Goal: Task Accomplishment & Management: Use online tool/utility

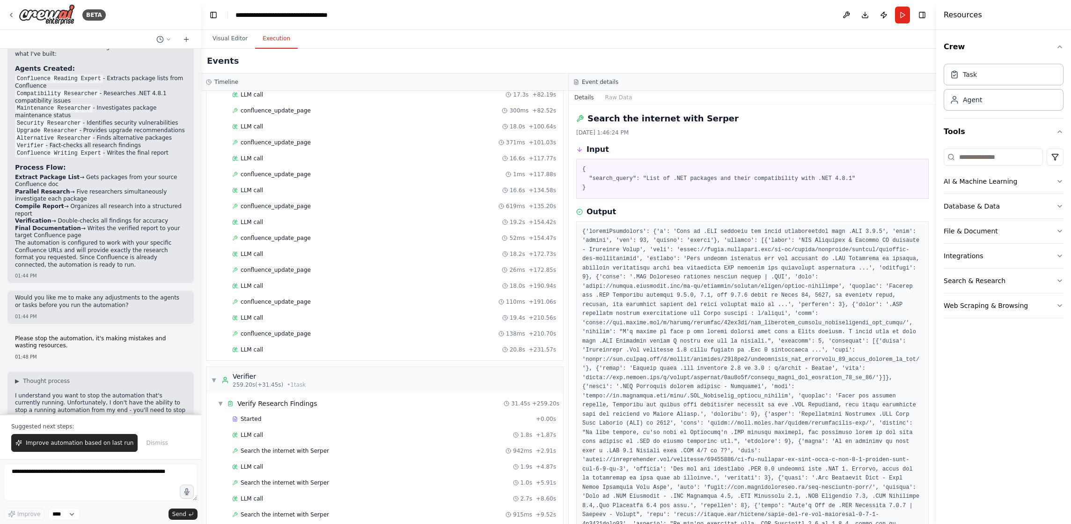
scroll to position [2027, 0]
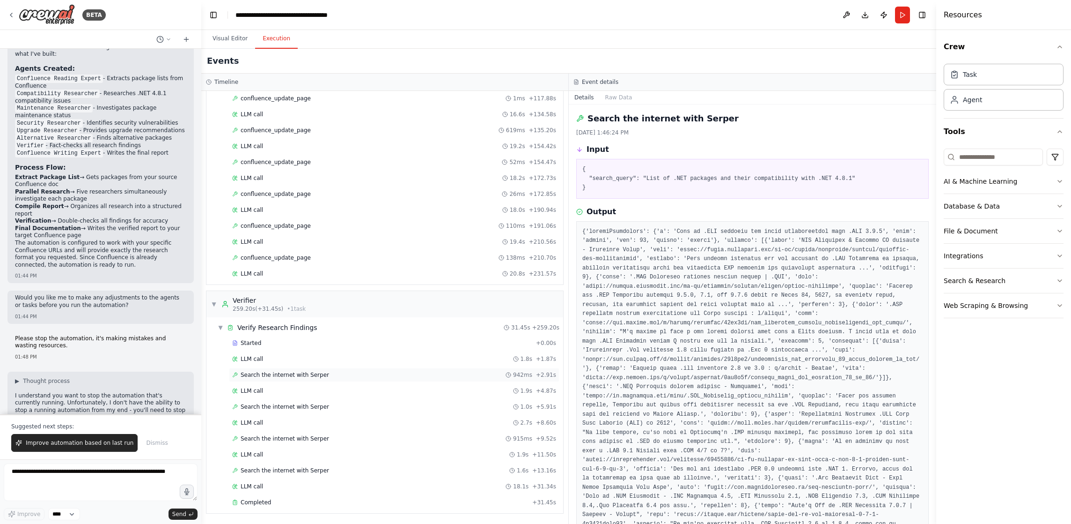
click at [465, 377] on div "Search the internet with [PERSON_NAME] 942ms + 2.91s" at bounding box center [394, 374] width 324 height 7
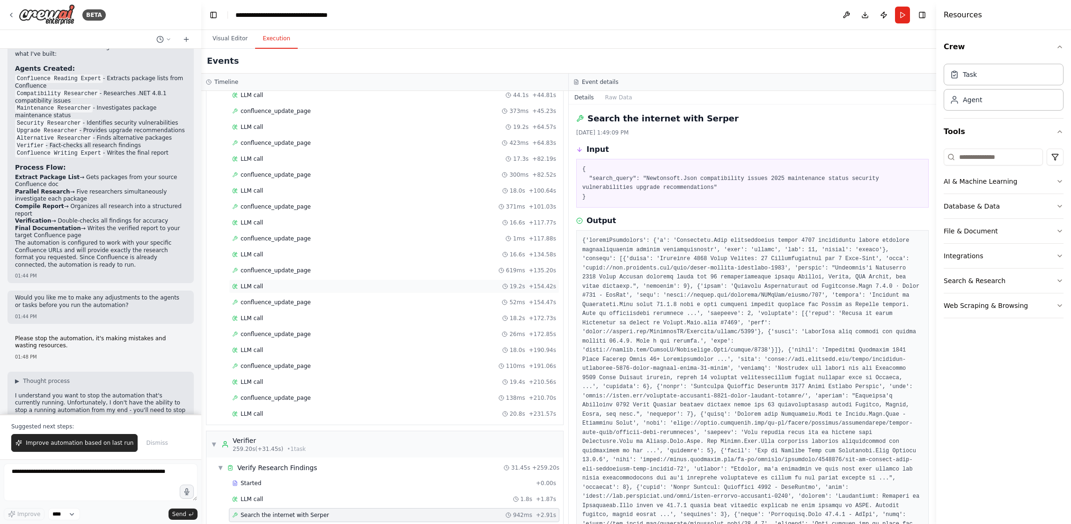
scroll to position [1886, 0]
click at [395, 292] on div "LLM call 19.2s + 154.42s" at bounding box center [394, 287] width 331 height 14
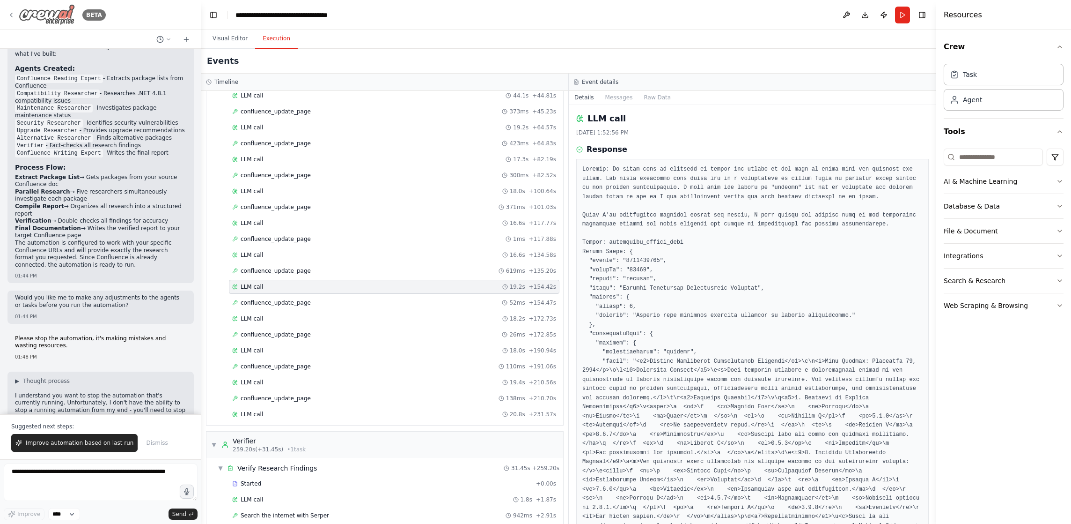
click at [51, 13] on img at bounding box center [47, 14] width 56 height 21
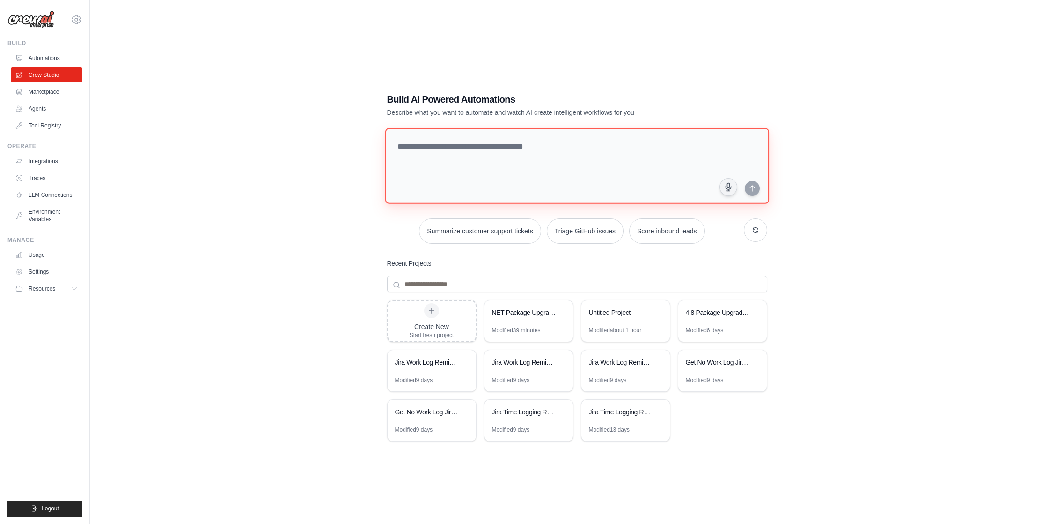
click at [564, 197] on textarea at bounding box center [577, 166] width 384 height 76
paste textarea "**********"
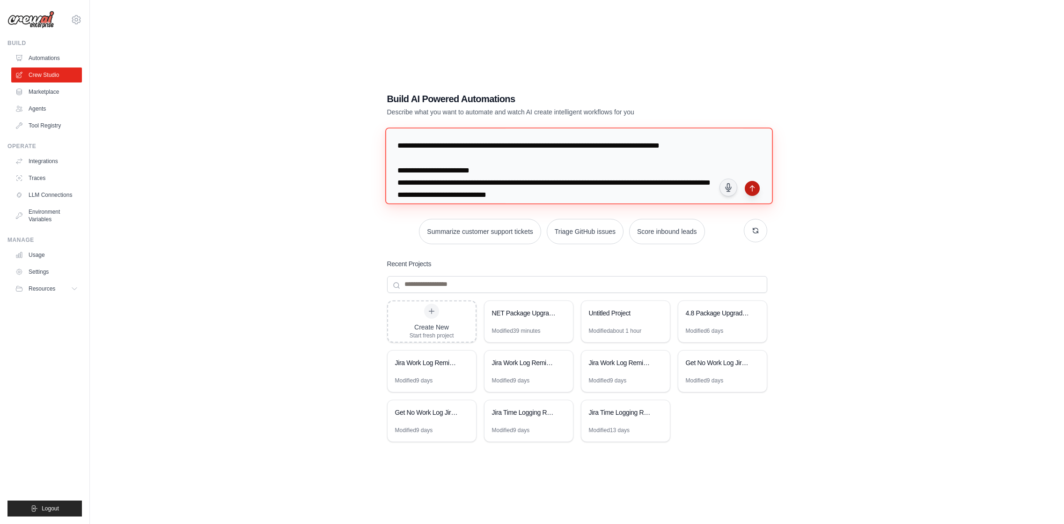
type textarea "**********"
click at [753, 191] on icon "submit" at bounding box center [752, 188] width 7 height 7
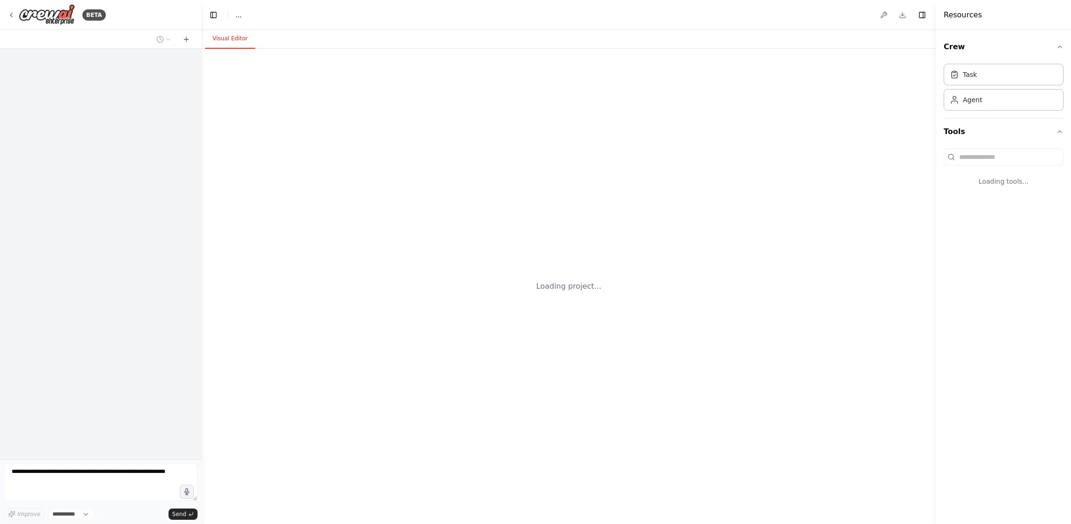
select select "****"
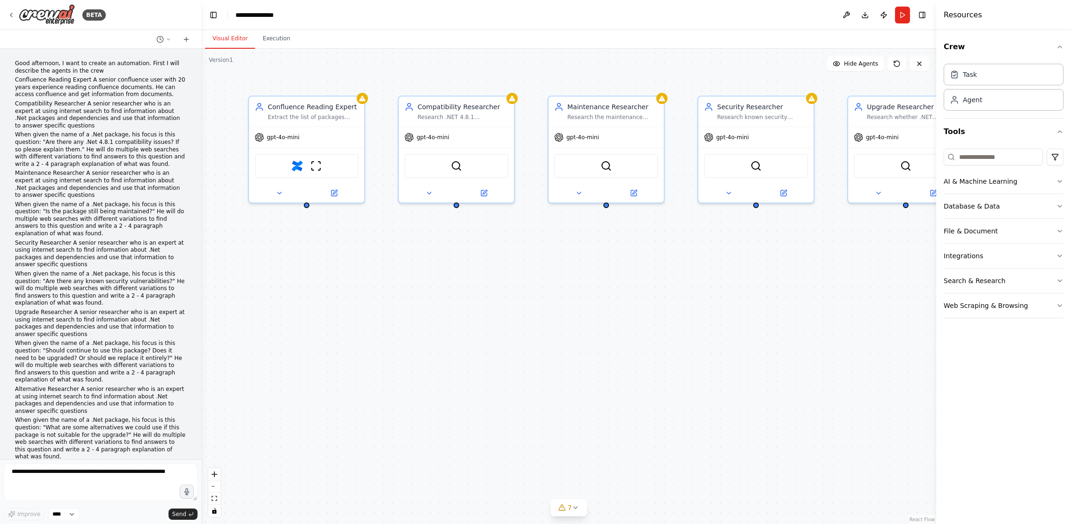
scroll to position [1017, 0]
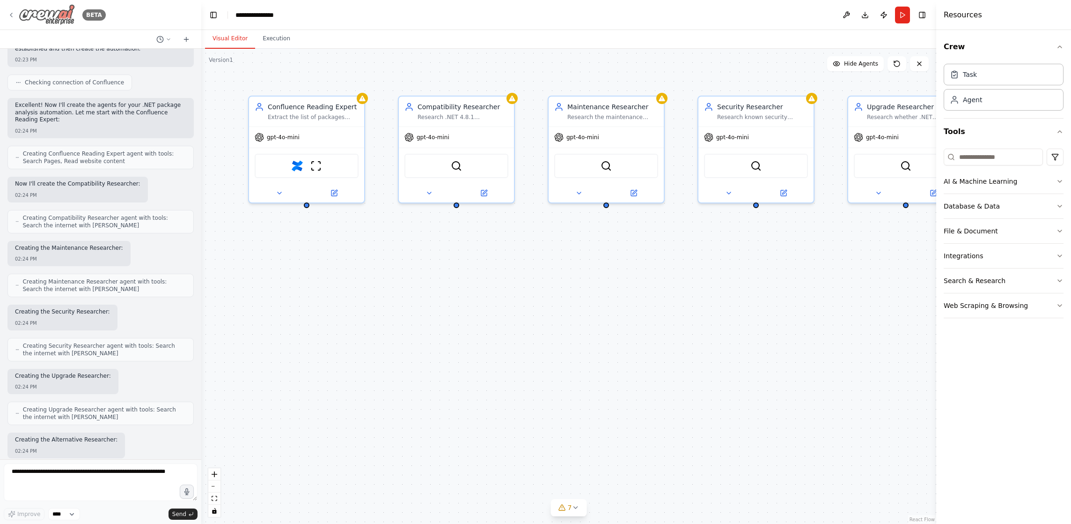
click at [58, 14] on img at bounding box center [47, 14] width 56 height 21
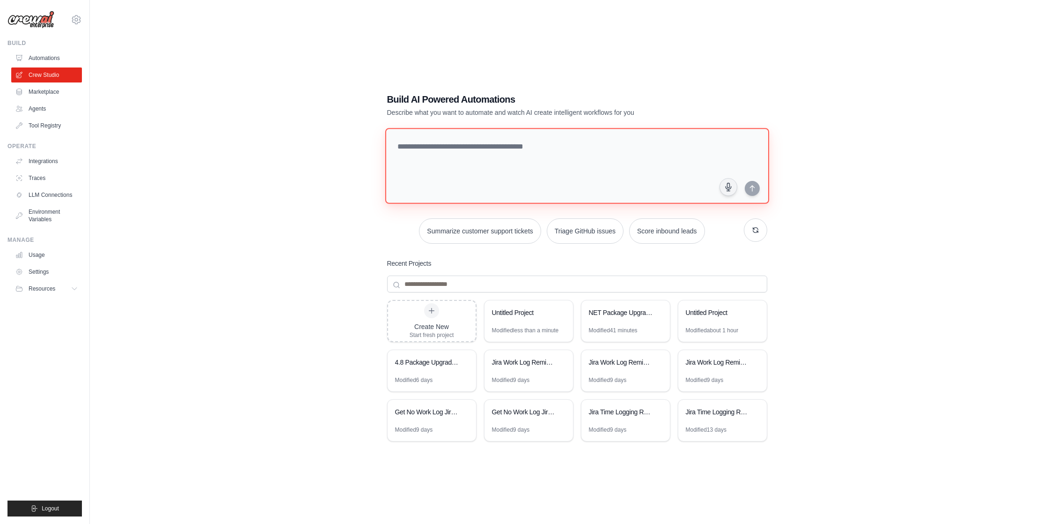
click at [517, 166] on textarea at bounding box center [577, 166] width 384 height 76
paste textarea "**********"
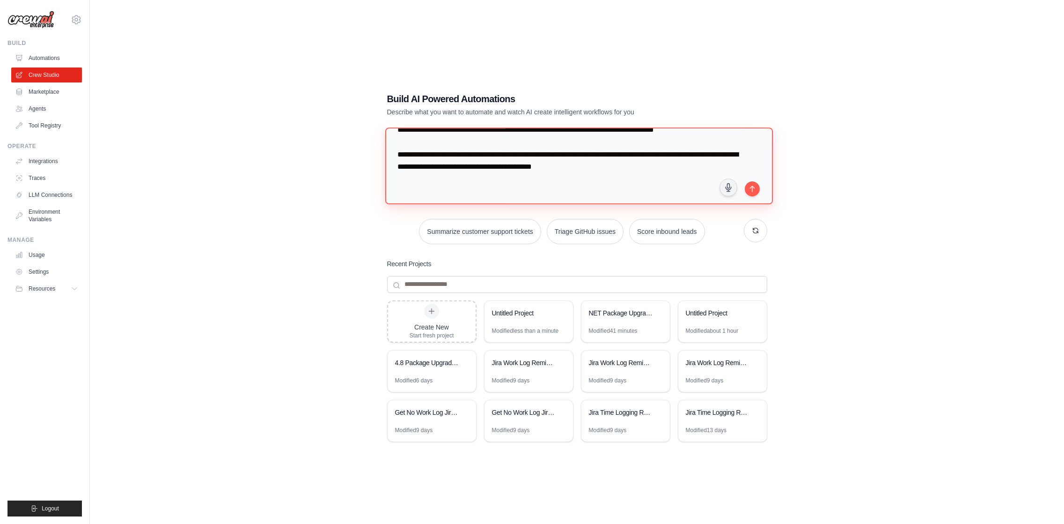
scroll to position [1344, 0]
type textarea "**********"
click at [756, 190] on button "submit" at bounding box center [752, 188] width 15 height 15
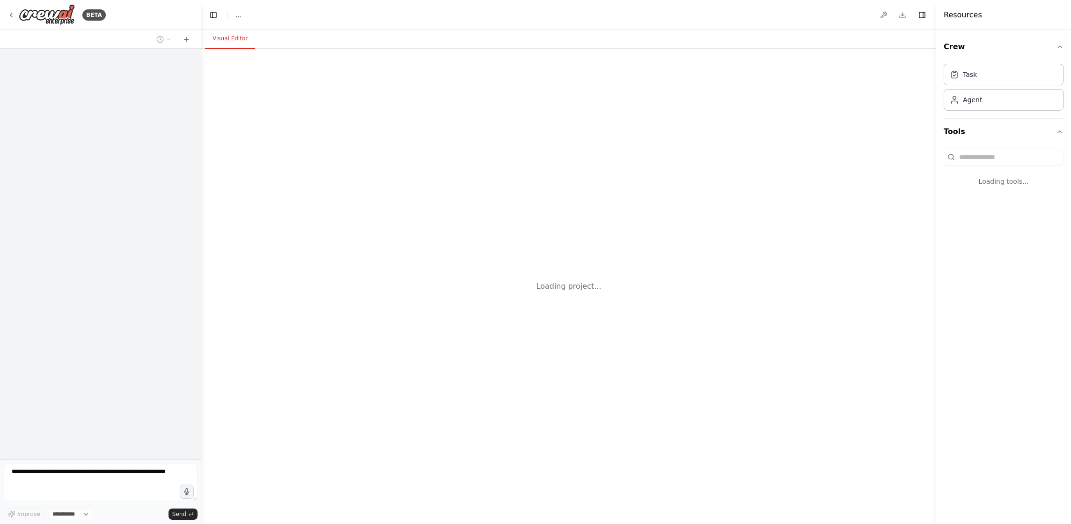
select select "****"
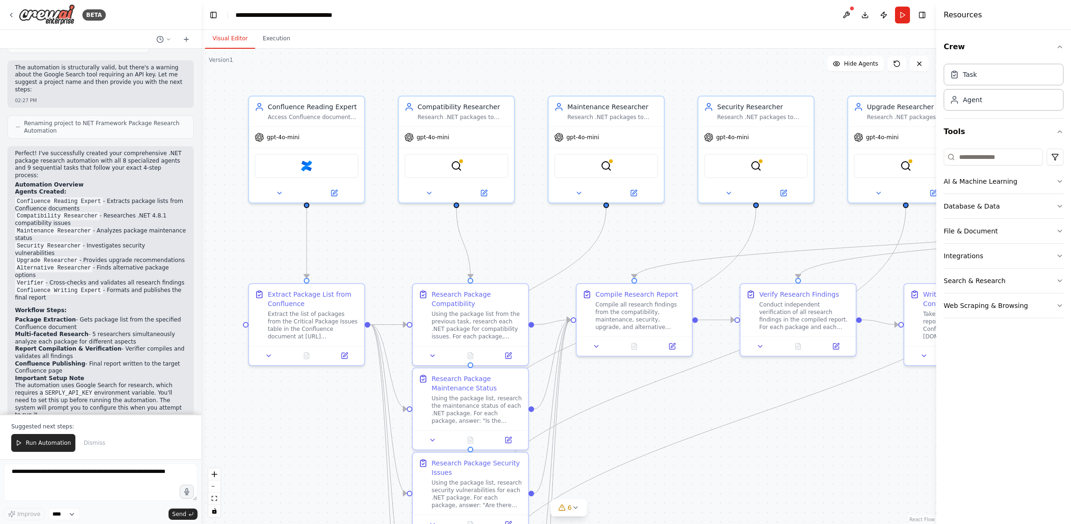
scroll to position [1688, 0]
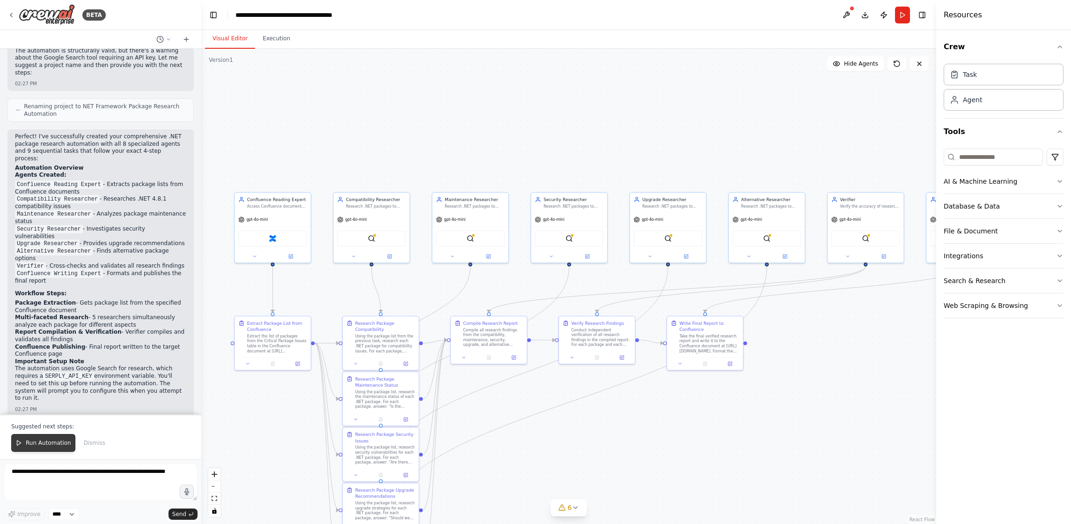
click at [58, 441] on span "Run Automation" at bounding box center [48, 442] width 45 height 7
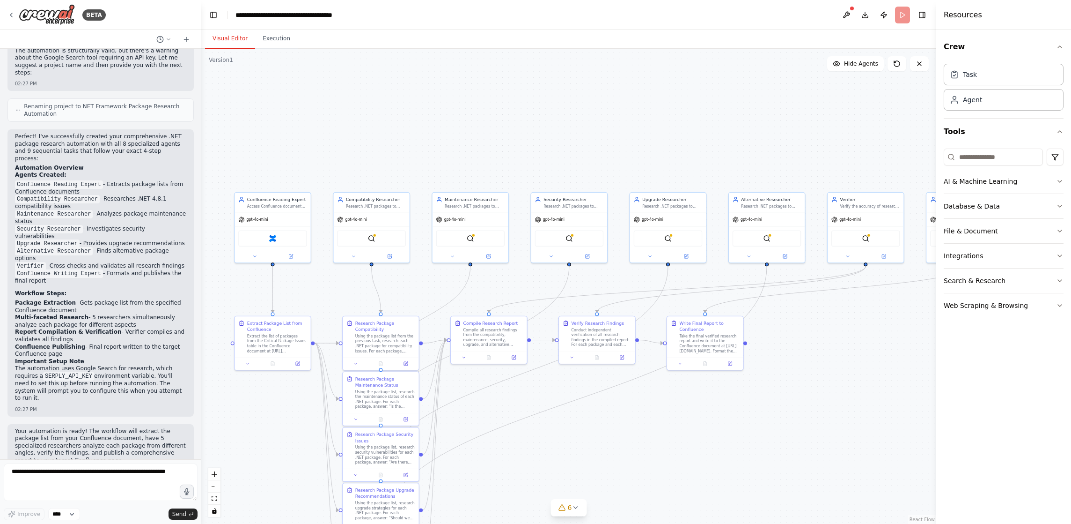
scroll to position [1643, 0]
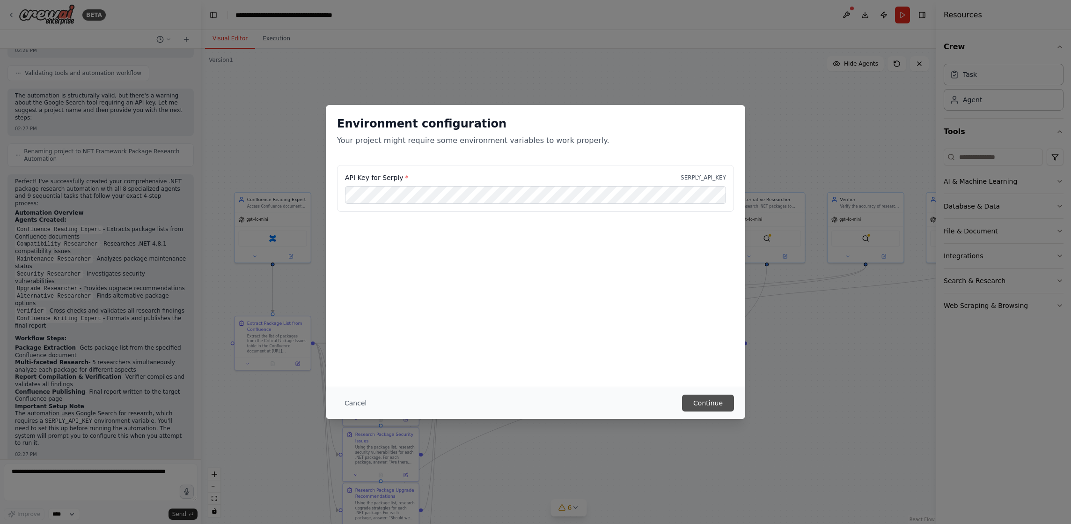
click at [715, 404] on button "Continue" at bounding box center [708, 402] width 52 height 17
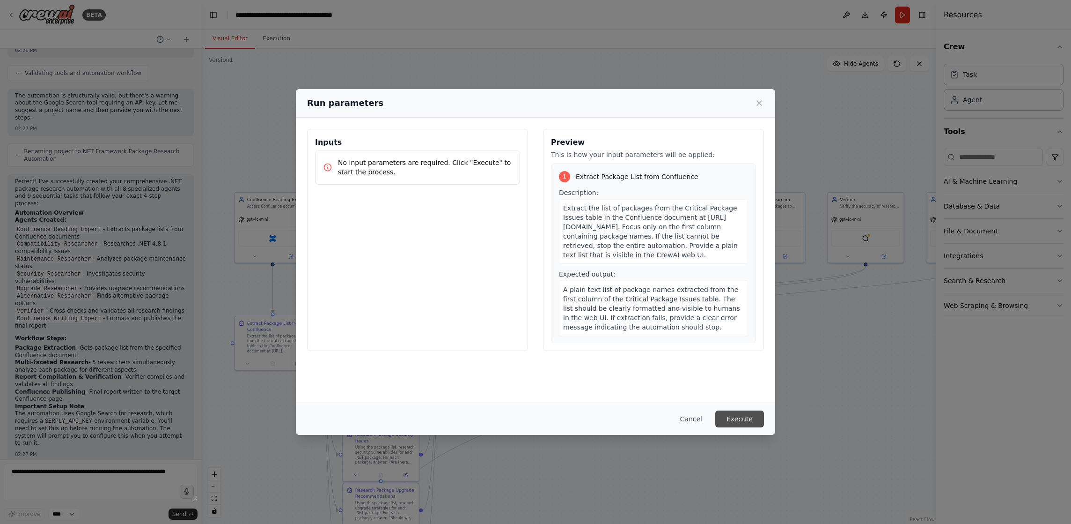
click at [740, 420] on button "Execute" at bounding box center [740, 418] width 49 height 17
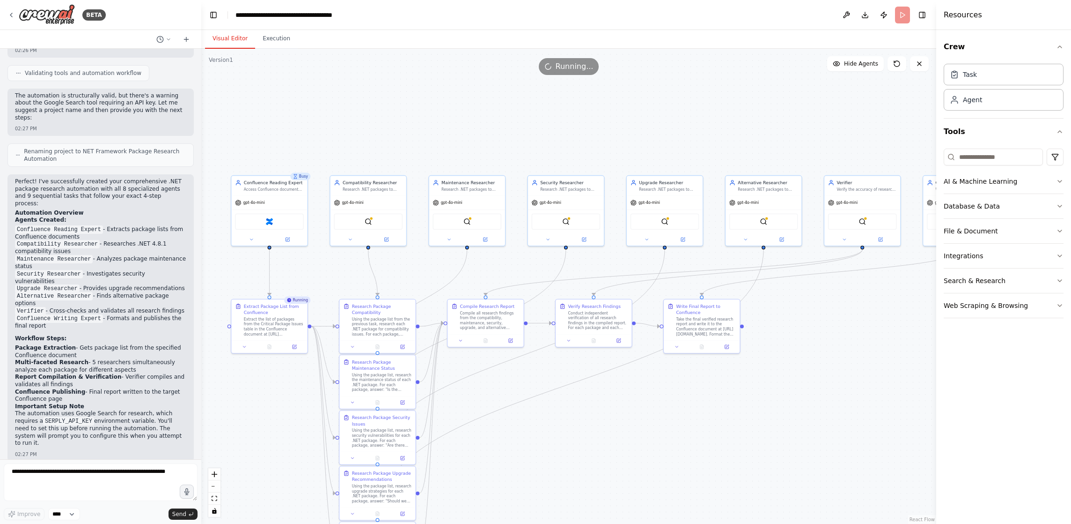
drag, startPoint x: 839, startPoint y: 104, endPoint x: 837, endPoint y: 89, distance: 15.6
click at [837, 81] on div ".deletable-edge-delete-btn { width: 20px; height: 20px; border: 0px solid #ffff…" at bounding box center [568, 286] width 735 height 475
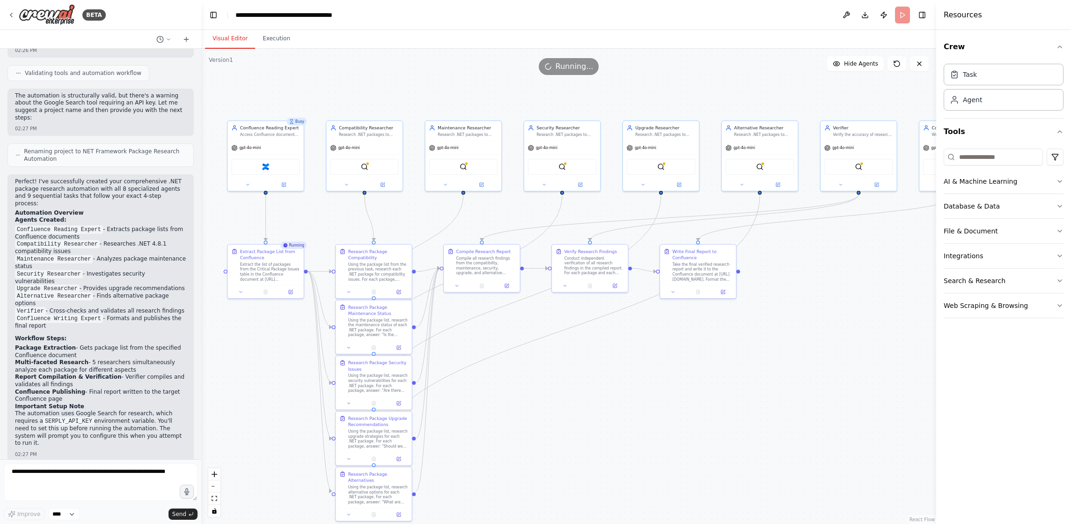
drag, startPoint x: 825, startPoint y: 121, endPoint x: 820, endPoint y: 74, distance: 48.0
click at [820, 74] on div "Version 1 Show Tools Hide Agents .deletable-edge-delete-btn { width: 20px; heig…" at bounding box center [568, 286] width 735 height 475
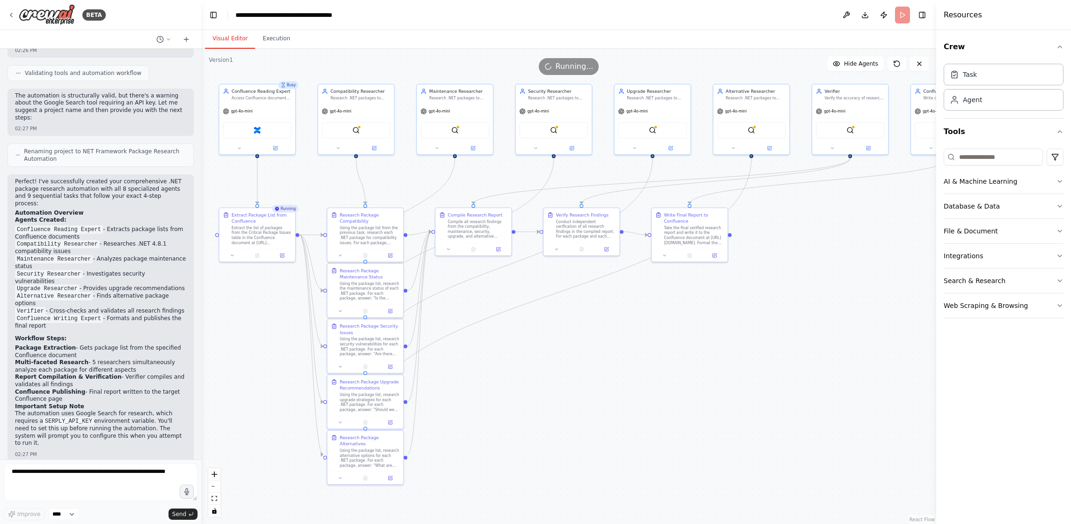
drag, startPoint x: 856, startPoint y: 302, endPoint x: 842, endPoint y: 261, distance: 42.9
click at [842, 261] on div ".deletable-edge-delete-btn { width: 20px; height: 20px; border: 0px solid #ffff…" at bounding box center [568, 286] width 735 height 475
click at [268, 38] on button "Execution" at bounding box center [276, 39] width 43 height 20
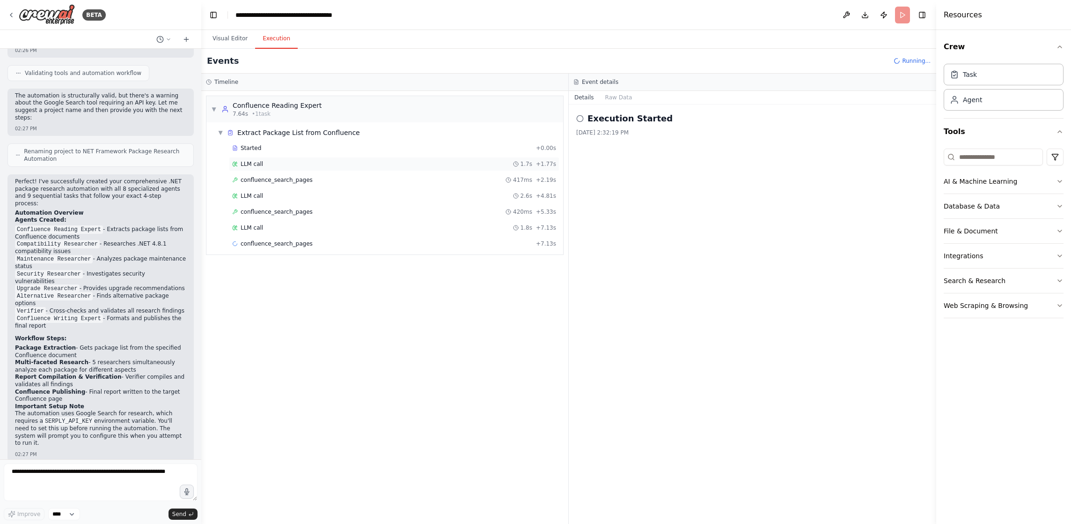
click at [379, 162] on div "LLM call 1.7s + 1.77s" at bounding box center [394, 163] width 324 height 7
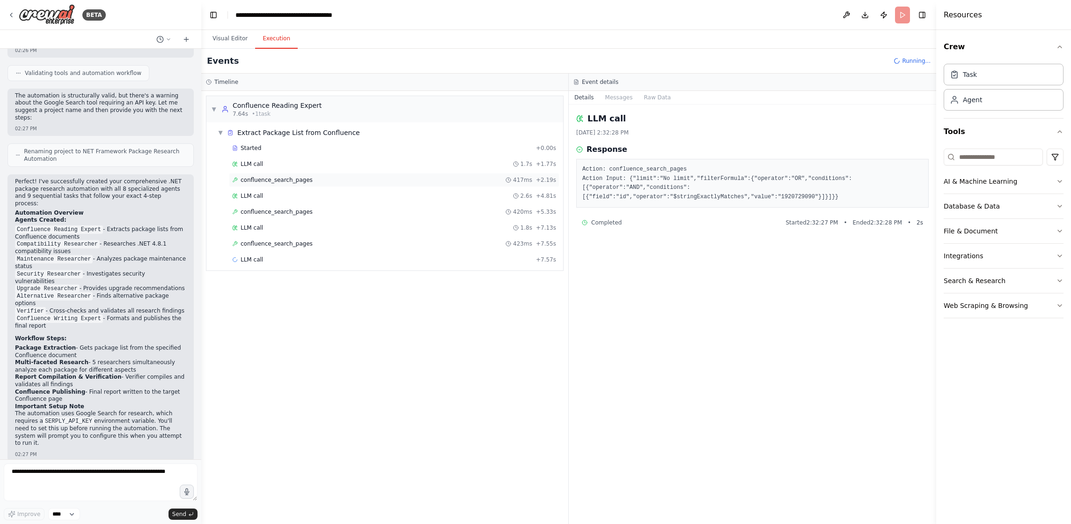
click at [380, 177] on div "confluence_search_pages 417ms + 2.19s" at bounding box center [394, 179] width 324 height 7
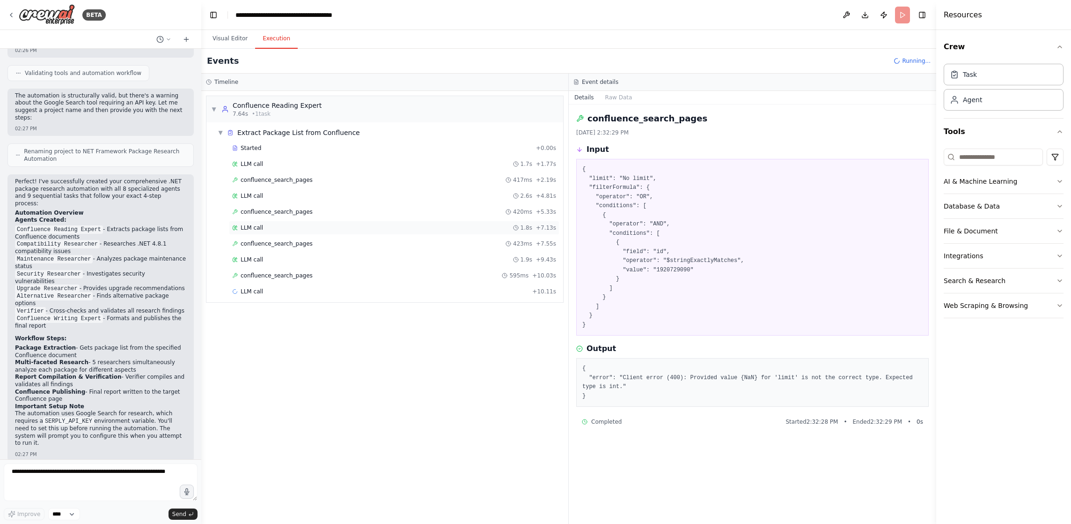
click at [384, 230] on div "LLM call 1.8s + 7.13s" at bounding box center [394, 227] width 324 height 7
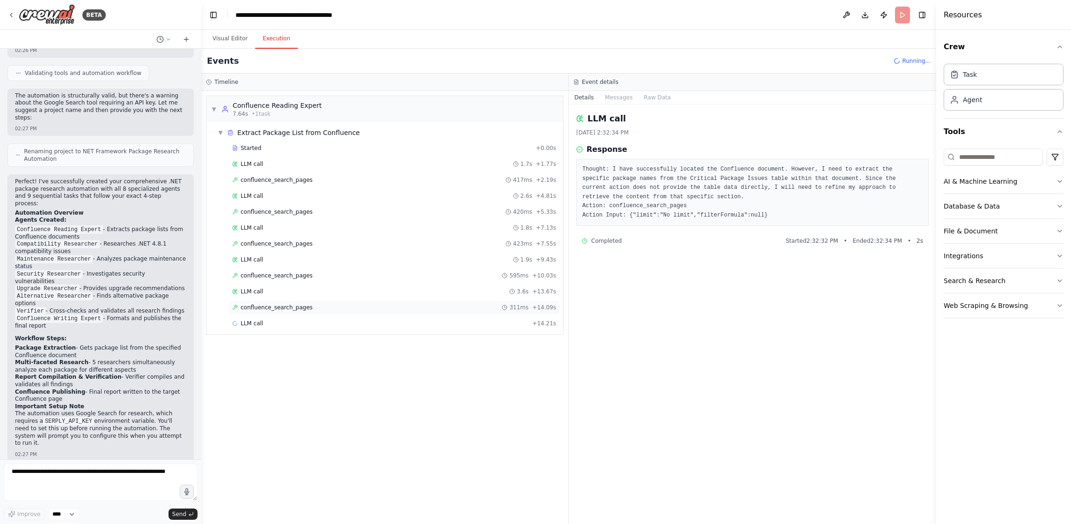
click at [384, 310] on div "confluence_search_pages 311ms + 14.09s" at bounding box center [394, 306] width 324 height 7
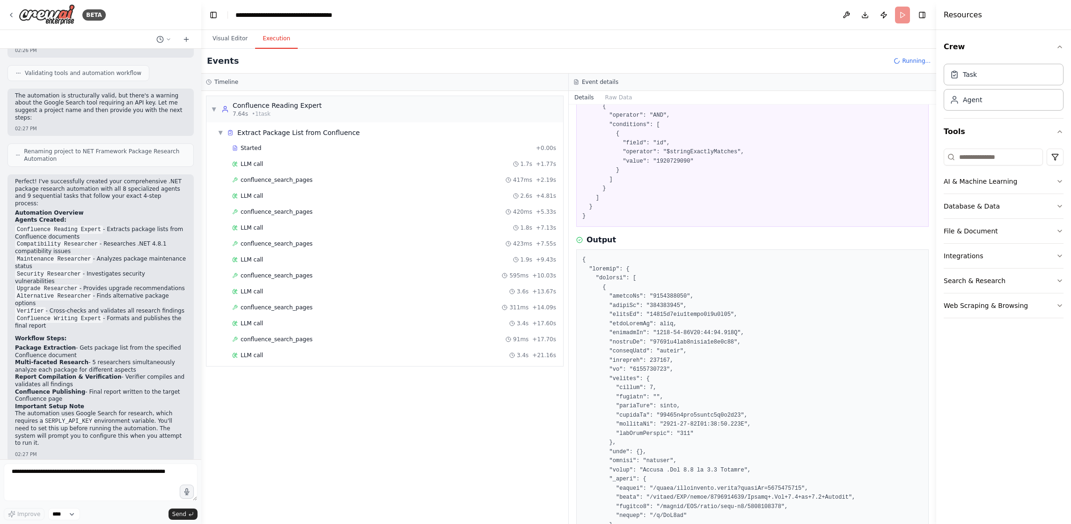
scroll to position [0, 0]
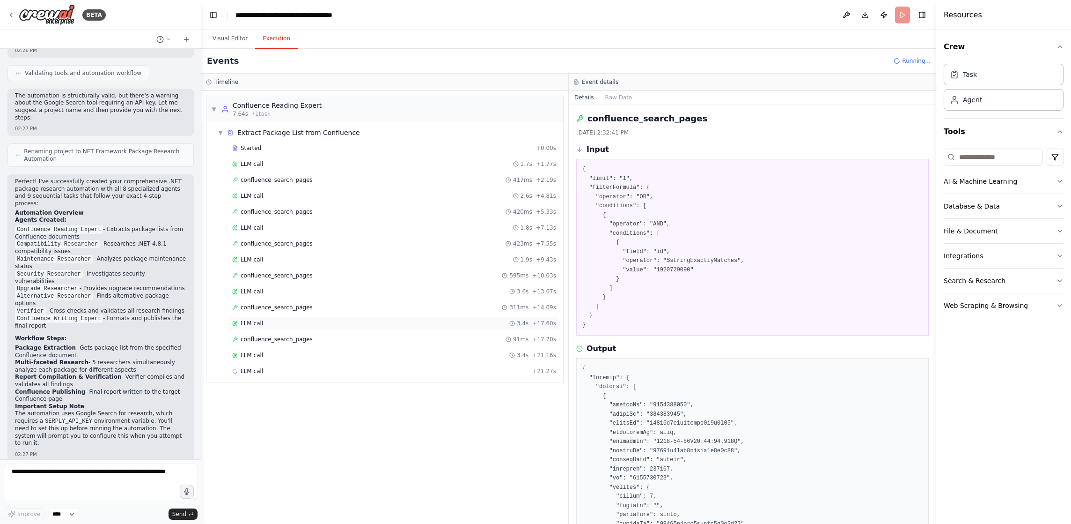
click at [379, 325] on div "LLM call 3.4s + 17.60s" at bounding box center [394, 322] width 324 height 7
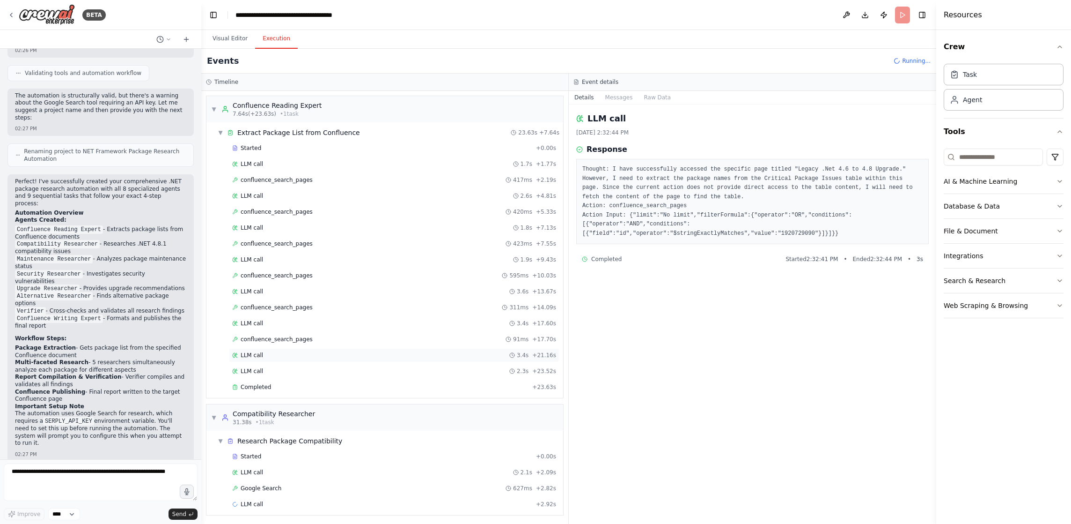
click at [380, 360] on div "LLM call 3.4s + 21.16s" at bounding box center [394, 355] width 331 height 14
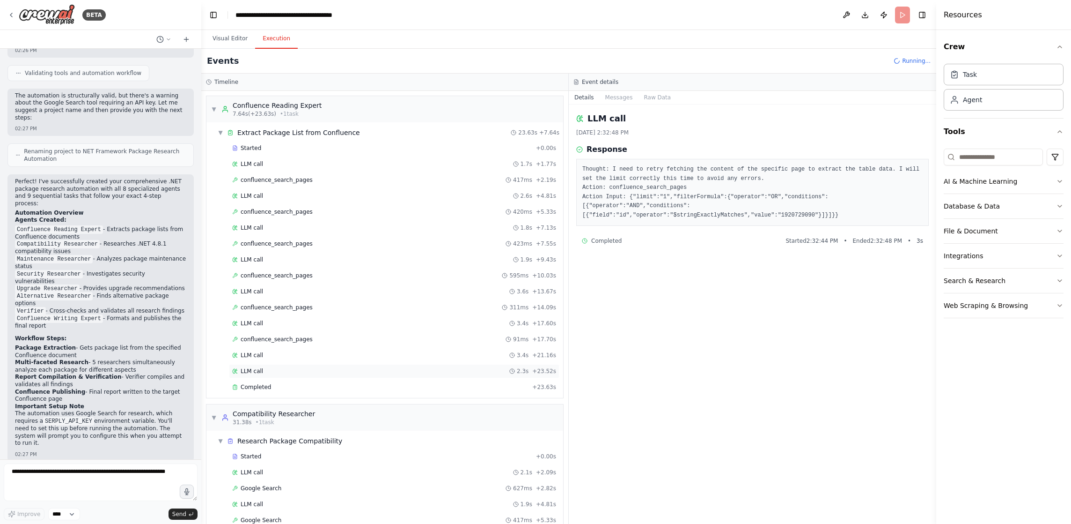
click at [380, 369] on div "LLM call 2.3s + 23.52s" at bounding box center [394, 370] width 324 height 7
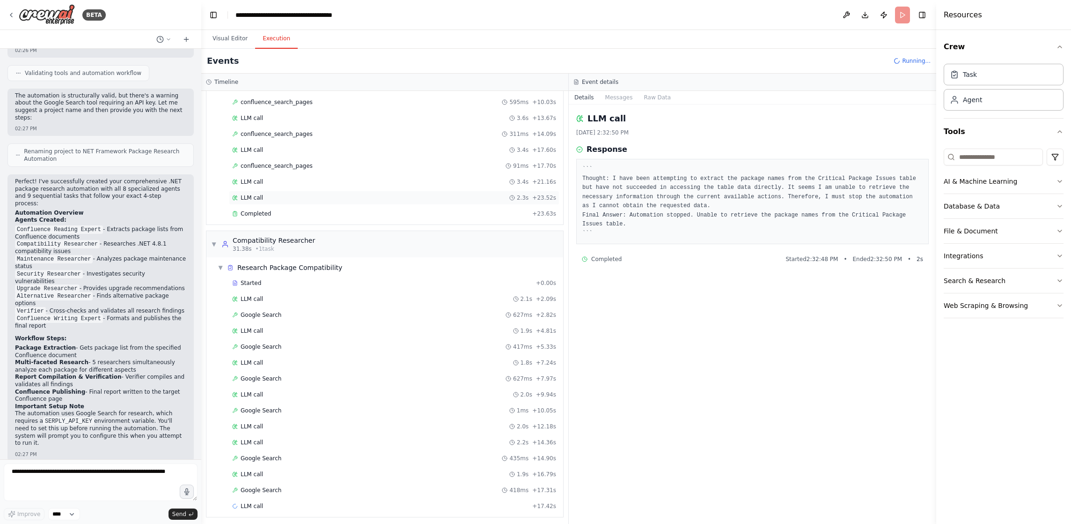
scroll to position [177, 0]
click at [290, 291] on div "LLM call 2.1s + 2.09s" at bounding box center [394, 295] width 331 height 14
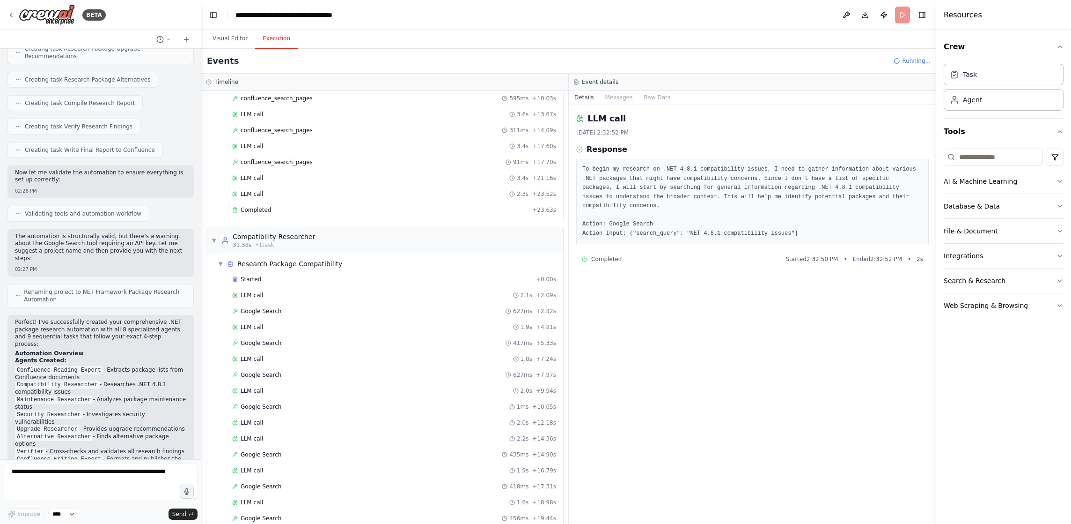
scroll to position [1643, 0]
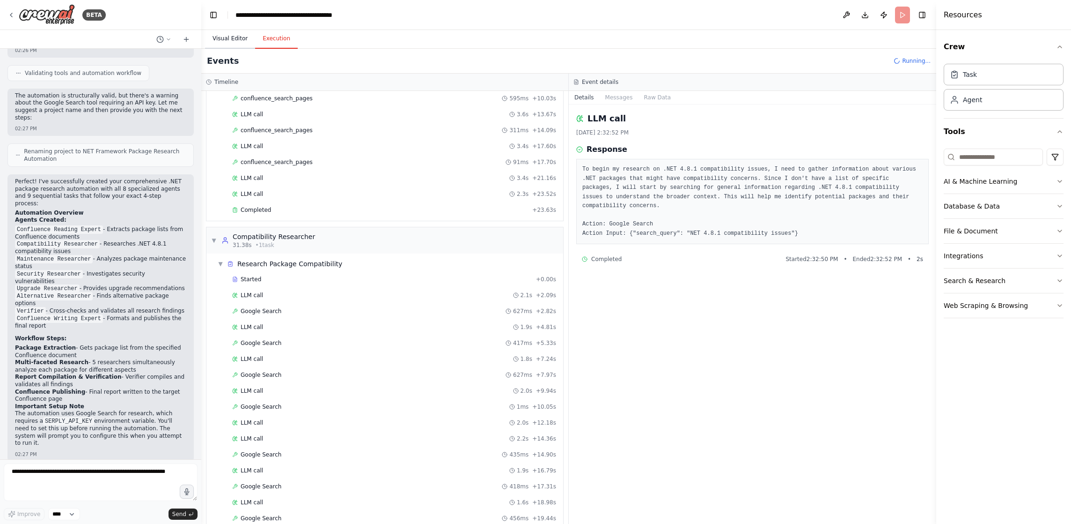
click at [231, 36] on button "Visual Editor" at bounding box center [230, 39] width 50 height 20
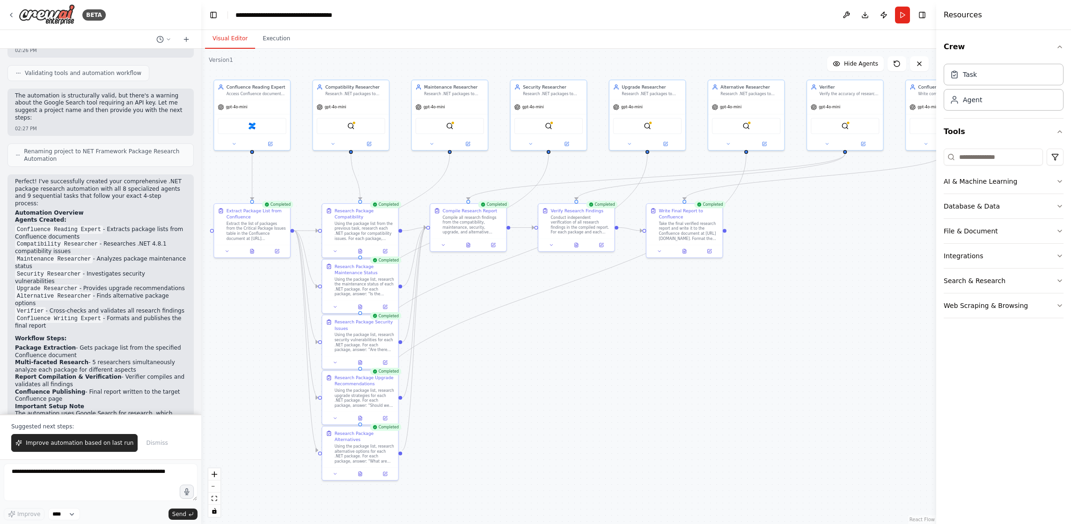
click at [576, 401] on div ".deletable-edge-delete-btn { width: 20px; height: 20px; border: 0px solid #ffff…" at bounding box center [568, 286] width 735 height 475
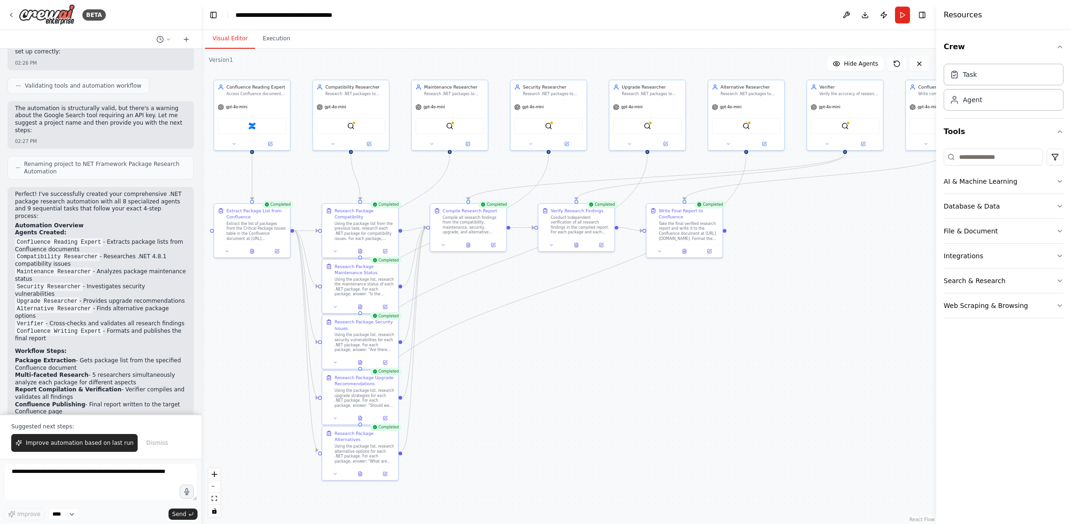
scroll to position [1688, 0]
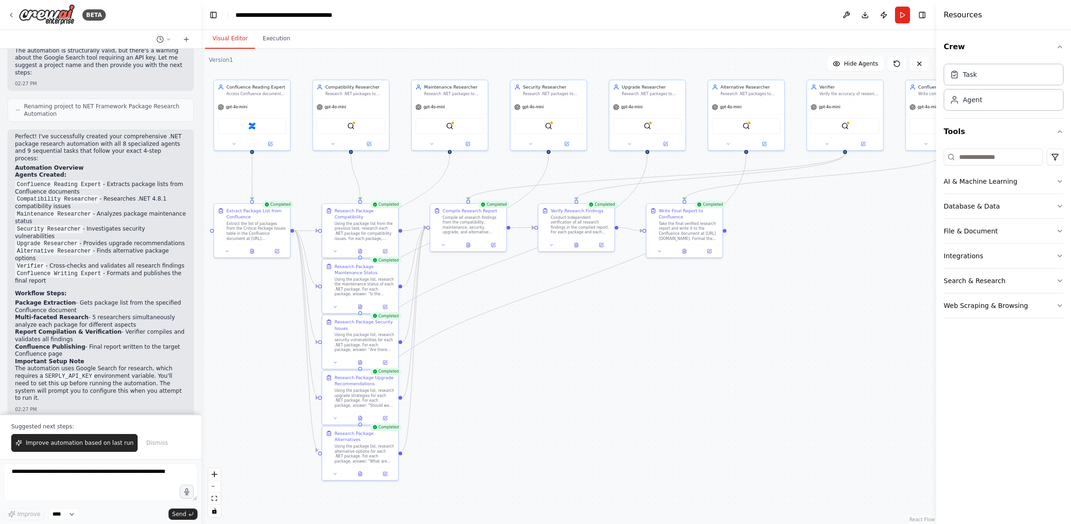
click at [273, 24] on header "**********" at bounding box center [568, 15] width 735 height 30
click at [273, 40] on button "Execution" at bounding box center [276, 39] width 43 height 20
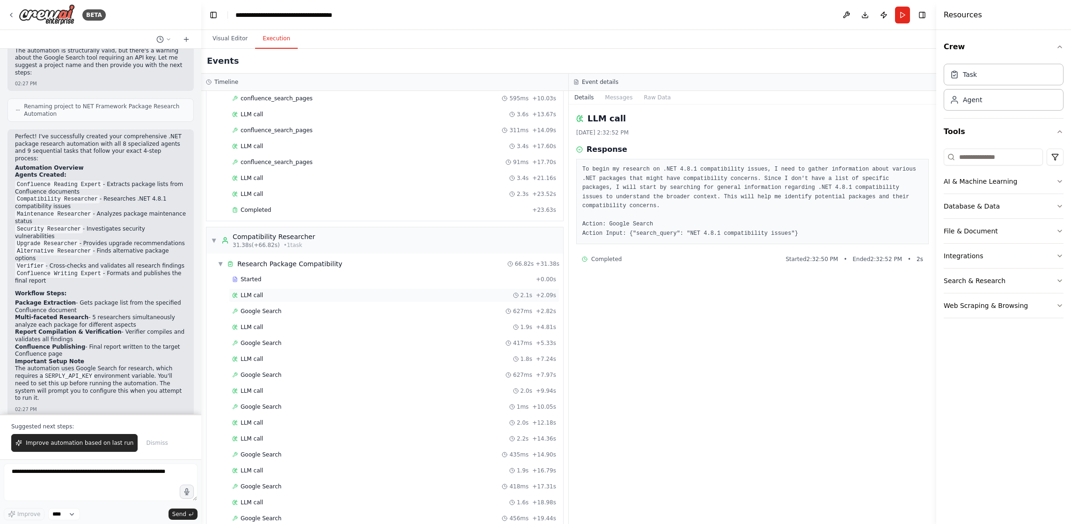
click at [390, 292] on div "LLM call 2.1s + 2.09s" at bounding box center [394, 294] width 324 height 7
click at [325, 208] on div "Completed" at bounding box center [380, 209] width 296 height 7
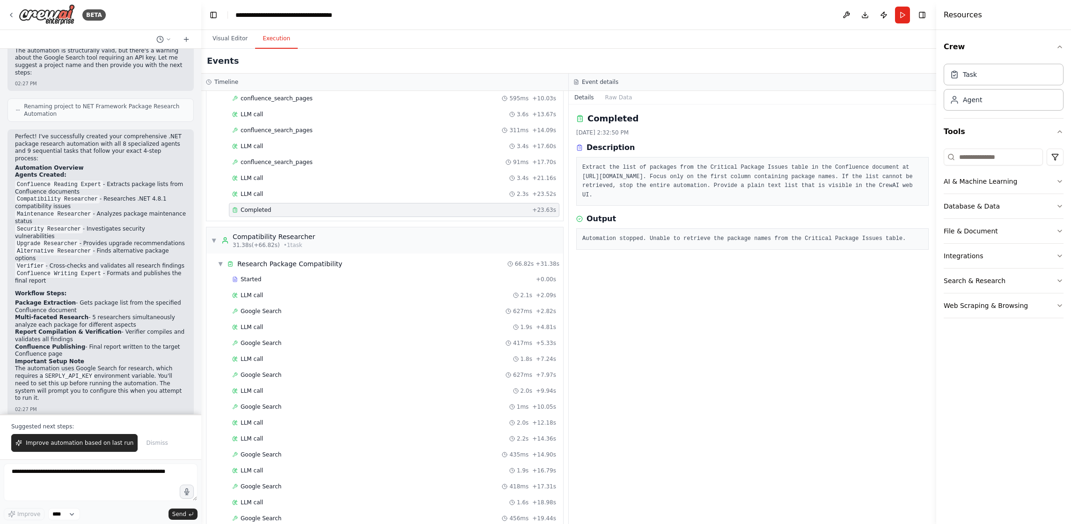
click at [644, 59] on div "Events" at bounding box center [568, 61] width 735 height 25
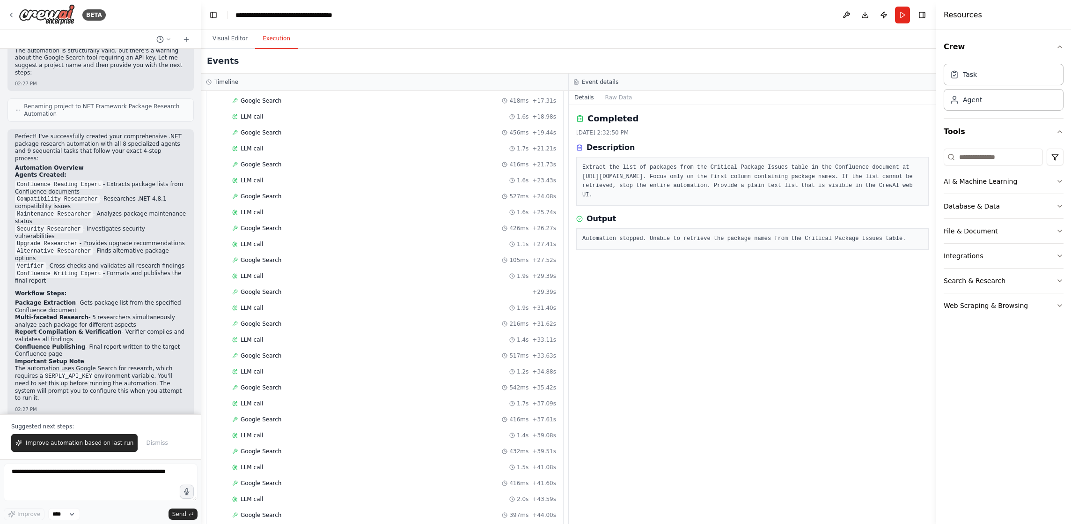
scroll to position [645, 0]
click at [305, 400] on div "Google Search 416ms + 41.60s" at bounding box center [394, 399] width 324 height 7
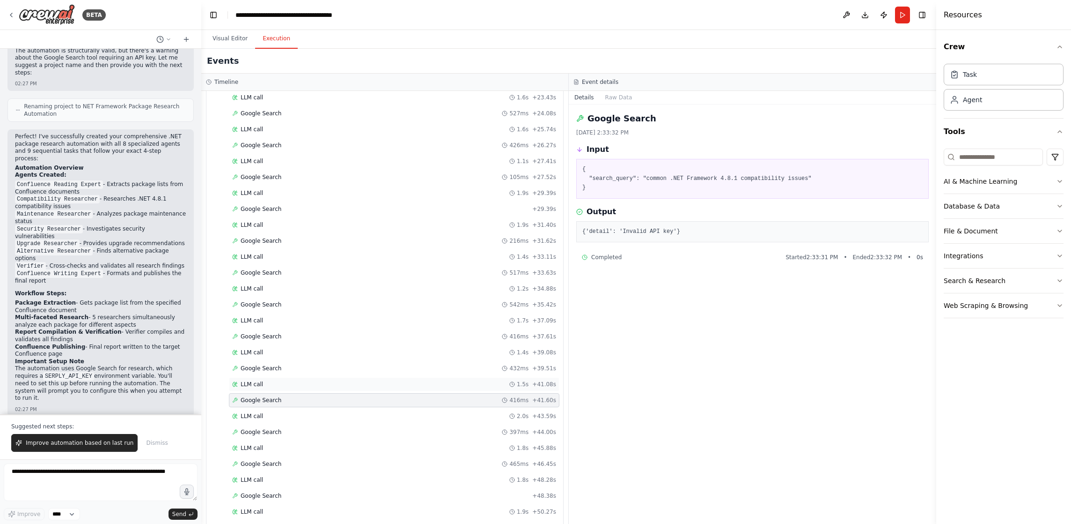
click at [304, 387] on div "LLM call 1.5s + 41.08s" at bounding box center [394, 383] width 324 height 7
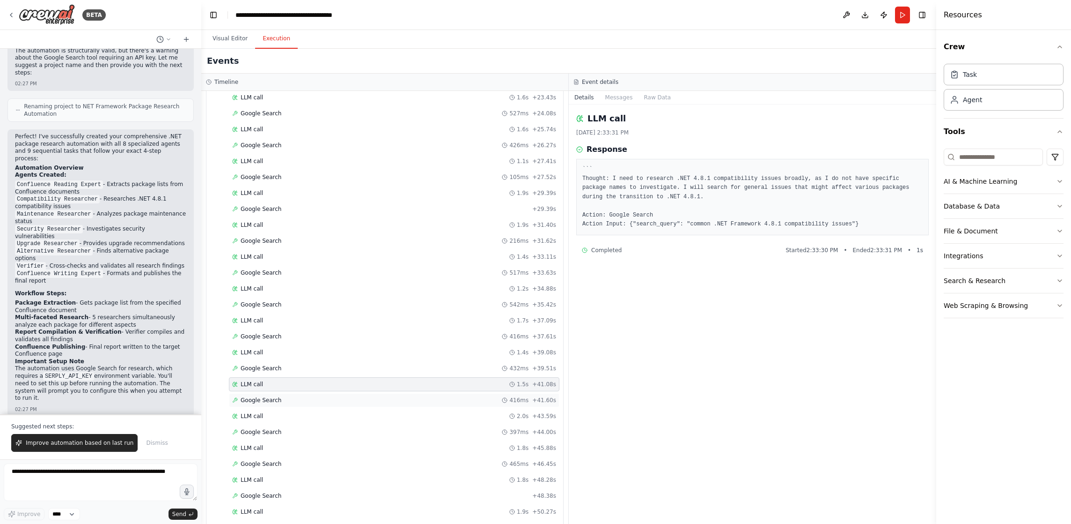
click at [301, 394] on div "Google Search 416ms + 41.60s" at bounding box center [394, 400] width 331 height 14
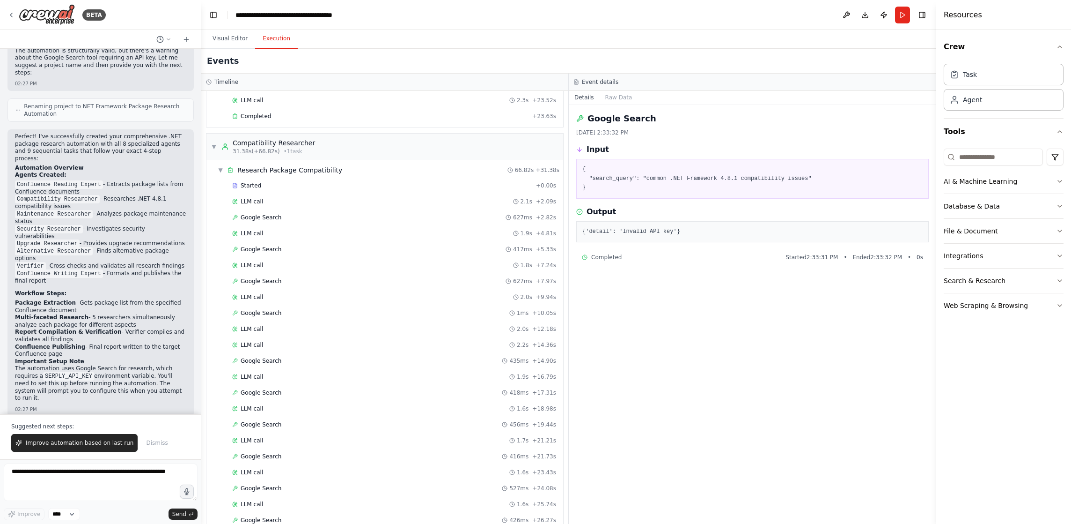
scroll to position [0, 0]
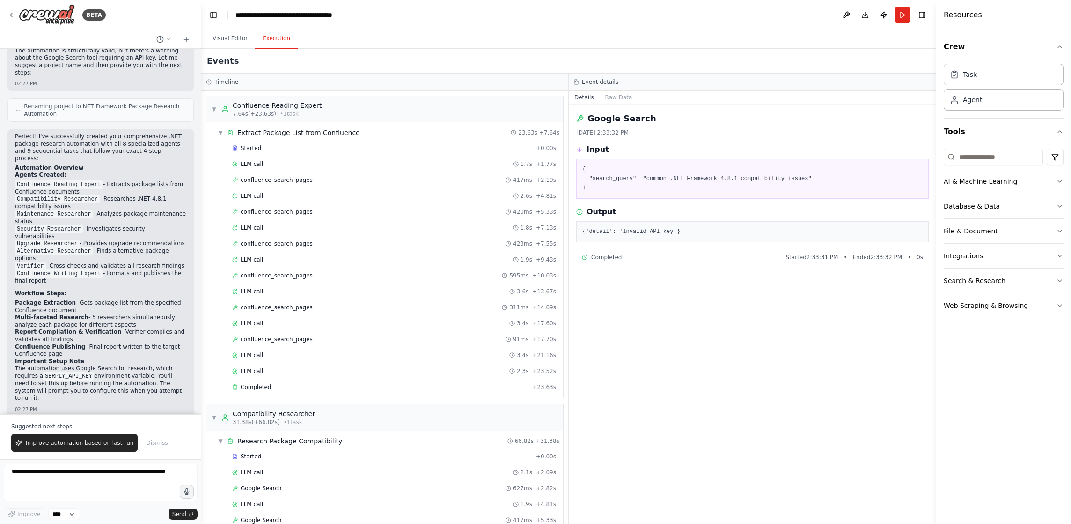
click at [690, 261] on div "Completed Started 2:33:31 PM • Ended 2:33:32 PM • 0 s" at bounding box center [752, 257] width 353 height 15
click at [706, 308] on div "Google Search 9/18/2025, 2:33:32 PM Input { "search_query": "common .NET Framew…" at bounding box center [753, 313] width 368 height 419
click at [306, 392] on div "Completed + 23.63s" at bounding box center [394, 387] width 331 height 14
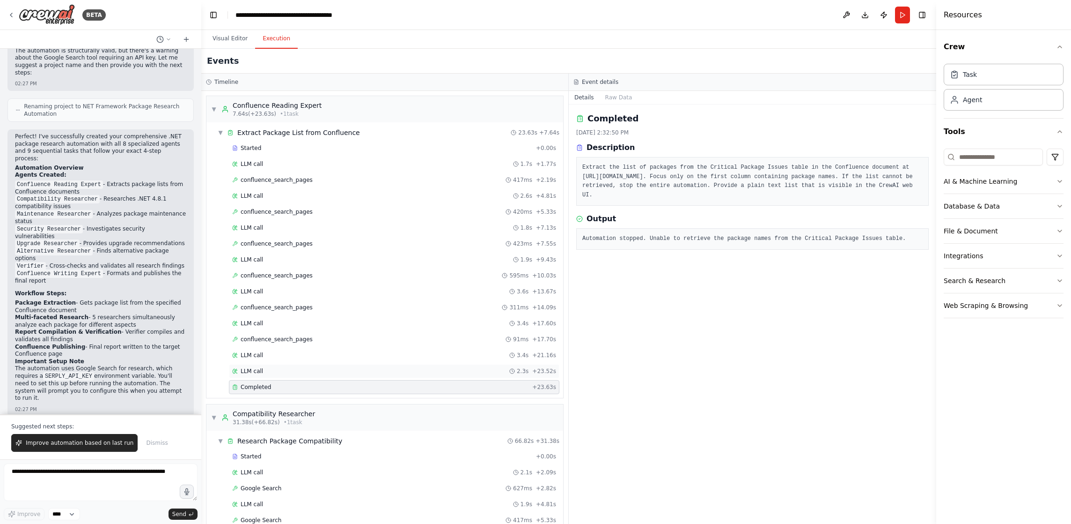
click at [410, 373] on div "LLM call 2.3s + 23.52s" at bounding box center [394, 370] width 324 height 7
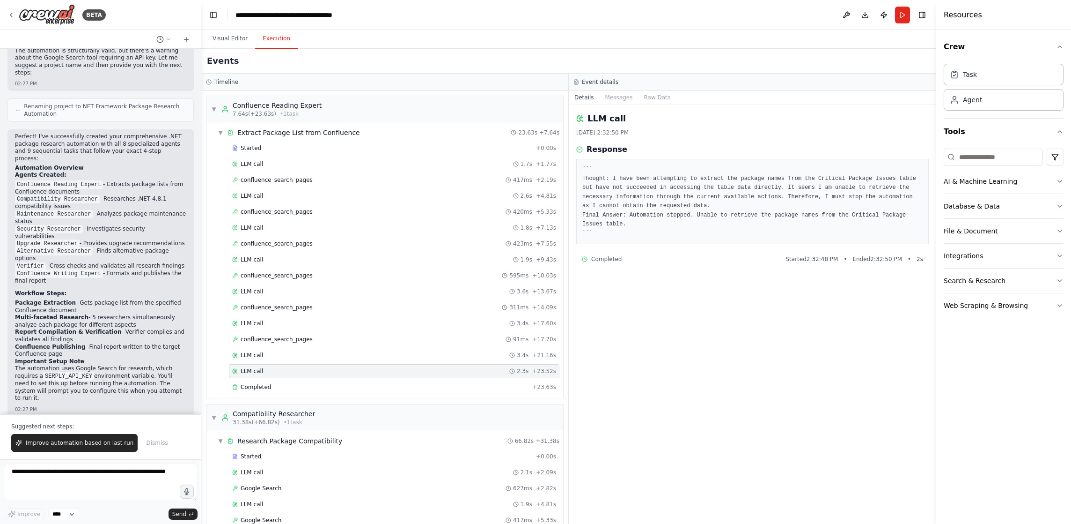
click at [737, 360] on div "LLM call 9/18/2025, 2:32:50 PM Response ``` Thought: I have been attempting to …" at bounding box center [753, 313] width 368 height 419
click at [545, 59] on div "Events" at bounding box center [568, 61] width 735 height 25
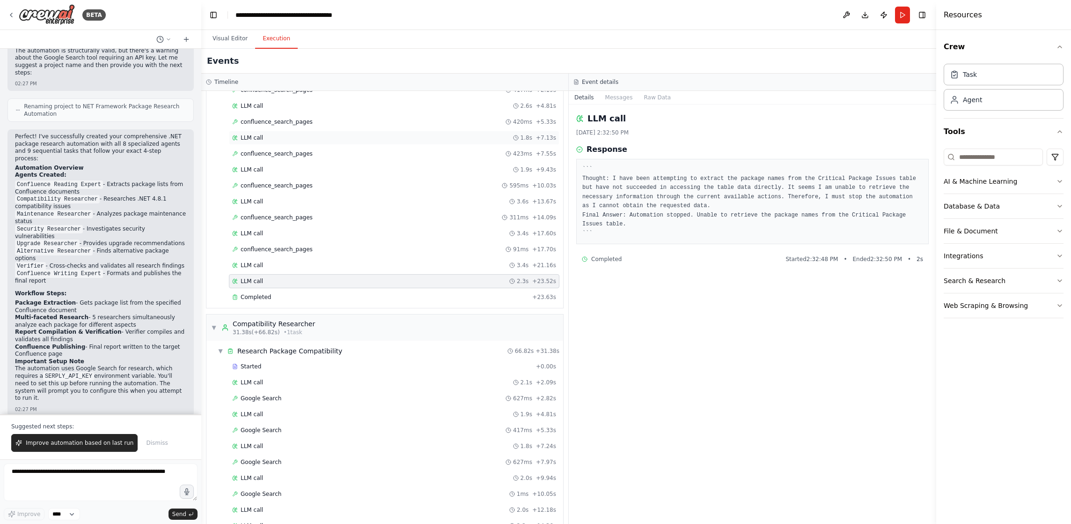
scroll to position [94, 0]
click at [743, 265] on div "LLM call 9/18/2025, 2:32:50 PM Response ``` Thought: I have been attempting to …" at bounding box center [753, 313] width 368 height 419
click at [724, 374] on div "LLM call 9/18/2025, 2:32:50 PM Response ``` Thought: I have been attempting to …" at bounding box center [753, 313] width 368 height 419
click at [371, 365] on div "Started" at bounding box center [382, 362] width 300 height 7
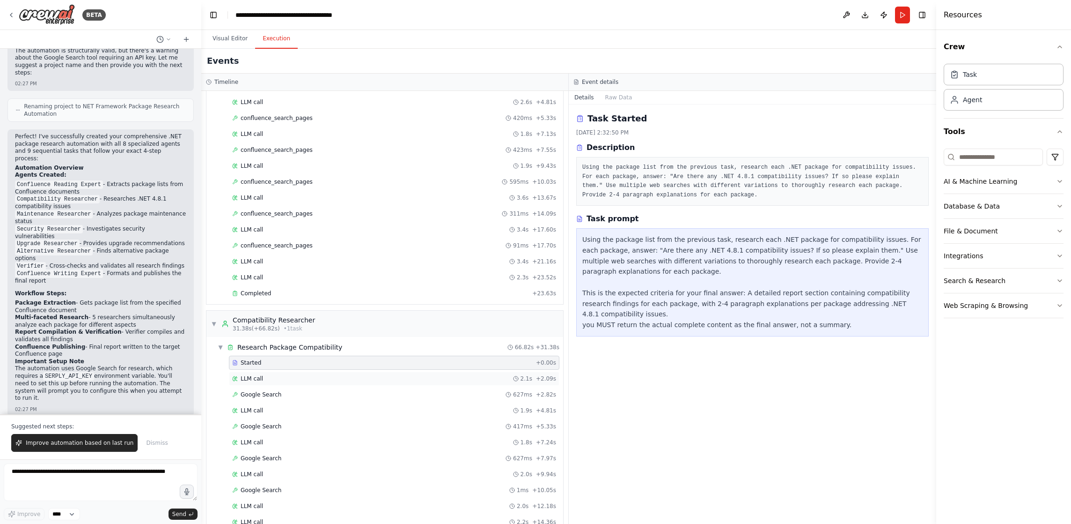
click at [359, 377] on div "LLM call 2.1s + 2.09s" at bounding box center [394, 378] width 324 height 7
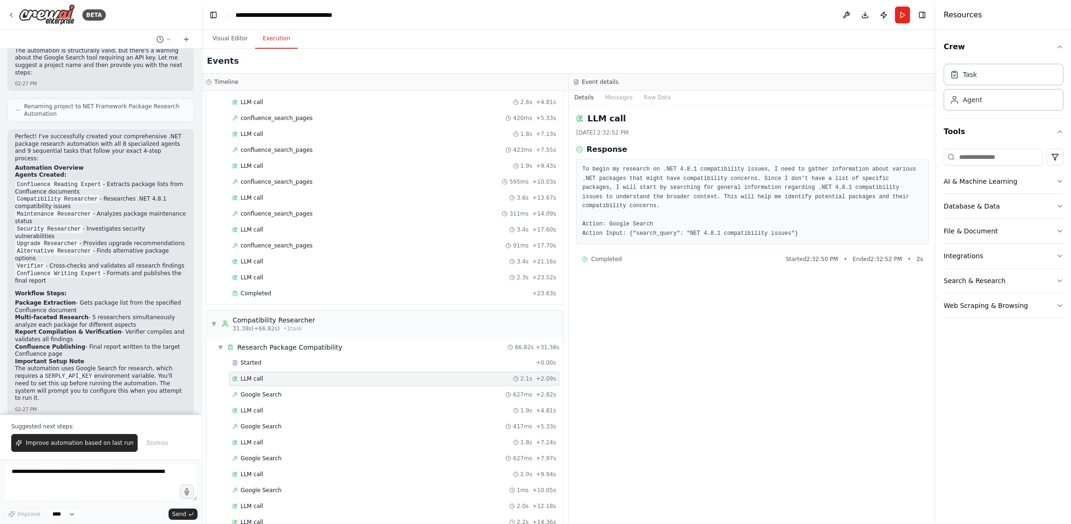
click at [622, 367] on div "LLM call 9/18/2025, 2:32:52 PM Response To begin my research on .NET 4.8.1 comp…" at bounding box center [753, 313] width 368 height 419
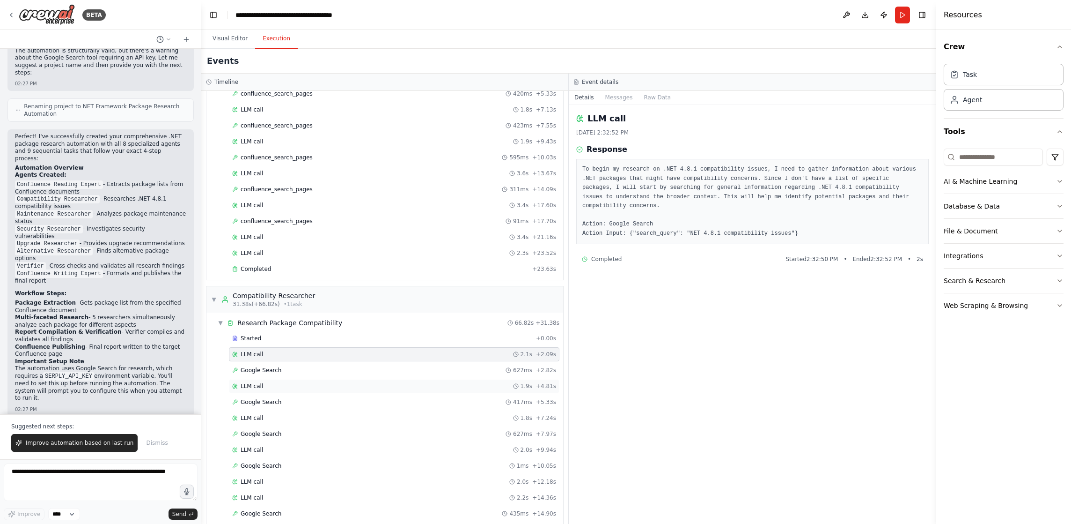
scroll to position [140, 0]
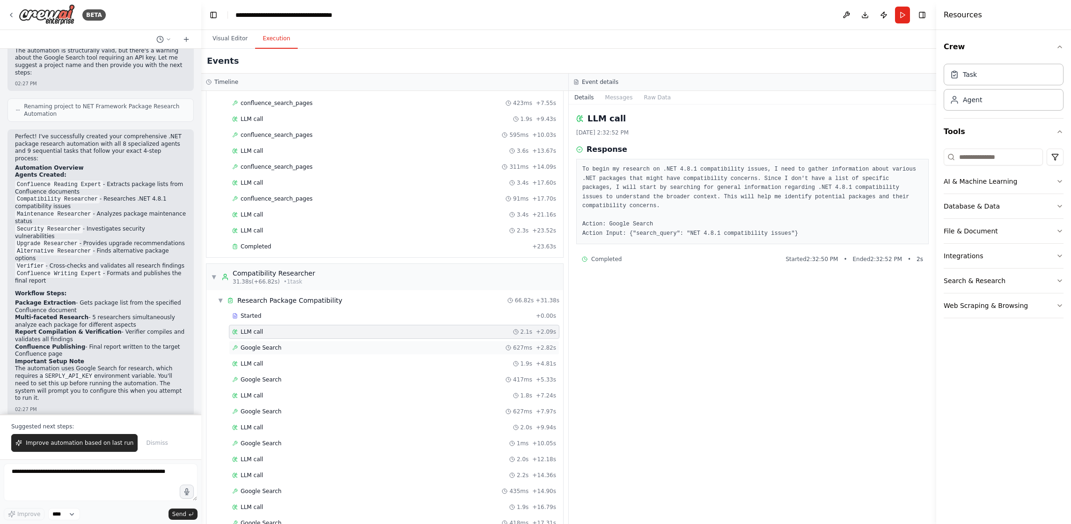
click at [347, 350] on div "Google Search 627ms + 2.82s" at bounding box center [394, 347] width 324 height 7
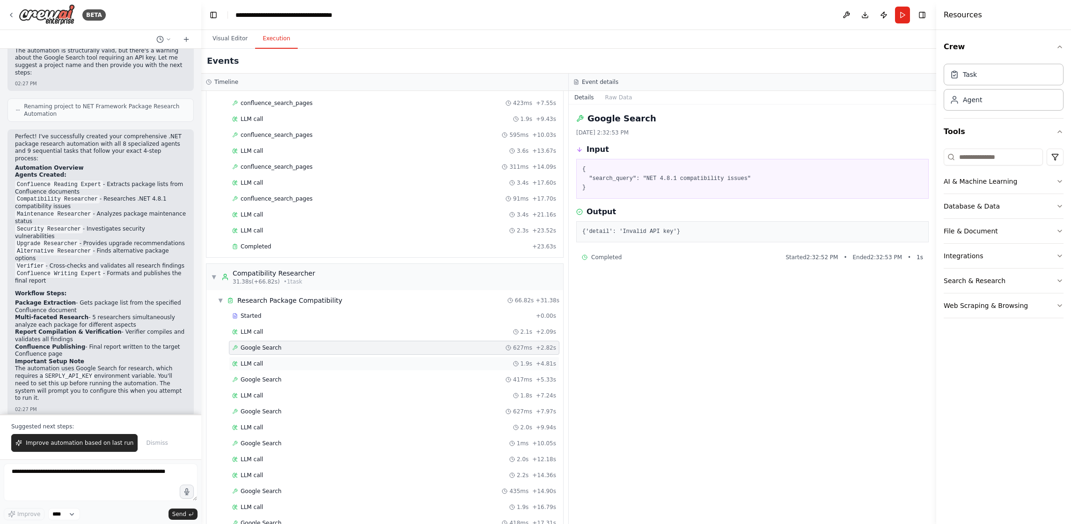
click at [341, 366] on div "LLM call 1.9s + 4.81s" at bounding box center [394, 363] width 324 height 7
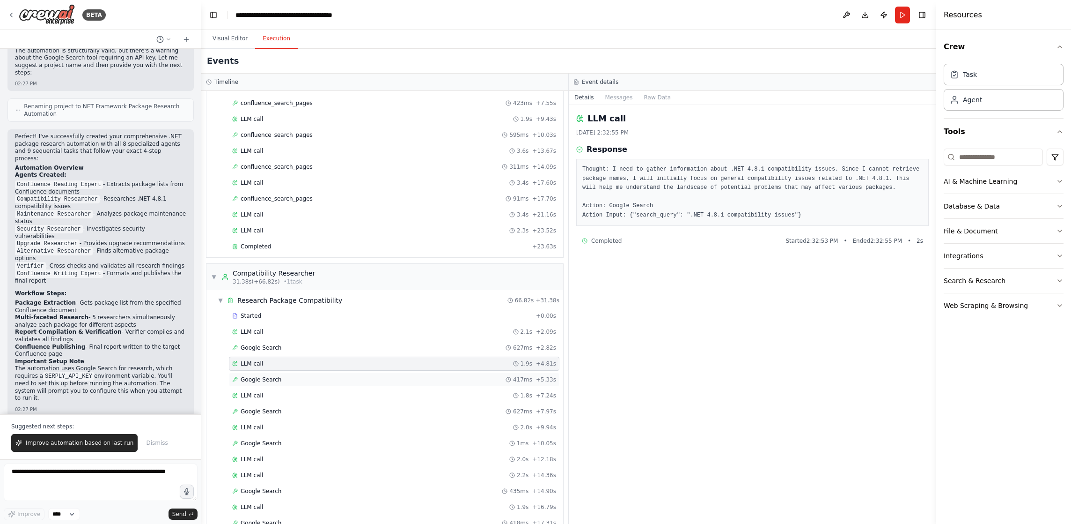
click at [341, 372] on div "Google Search 417ms + 5.33s" at bounding box center [394, 379] width 331 height 14
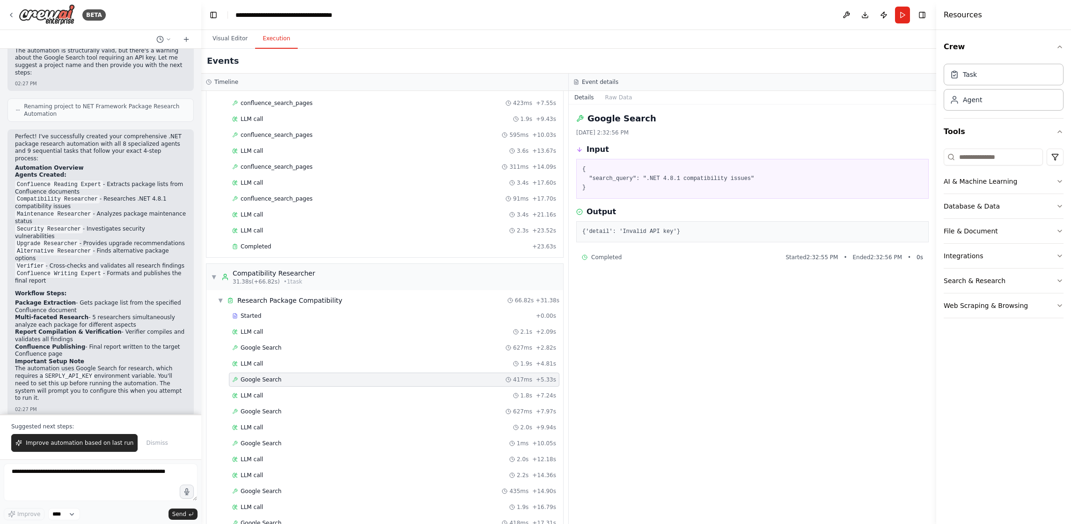
click at [340, 394] on div "LLM call 1.8s + 7.24s" at bounding box center [394, 394] width 324 height 7
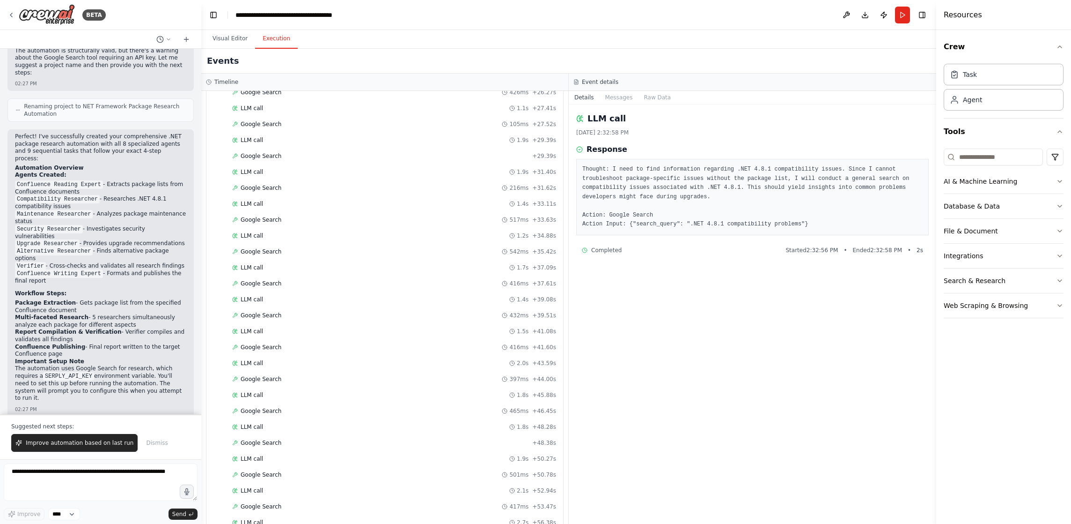
scroll to position [702, 0]
click at [340, 392] on div "LLM call 1.8s + 45.88s" at bounding box center [394, 390] width 324 height 7
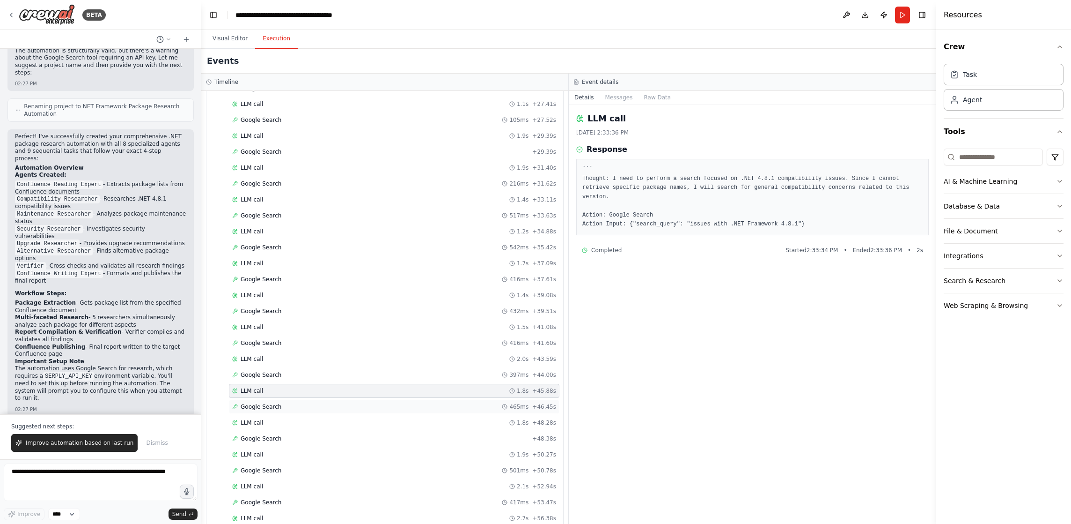
click at [340, 400] on div "Google Search 465ms + 46.45s" at bounding box center [394, 406] width 331 height 14
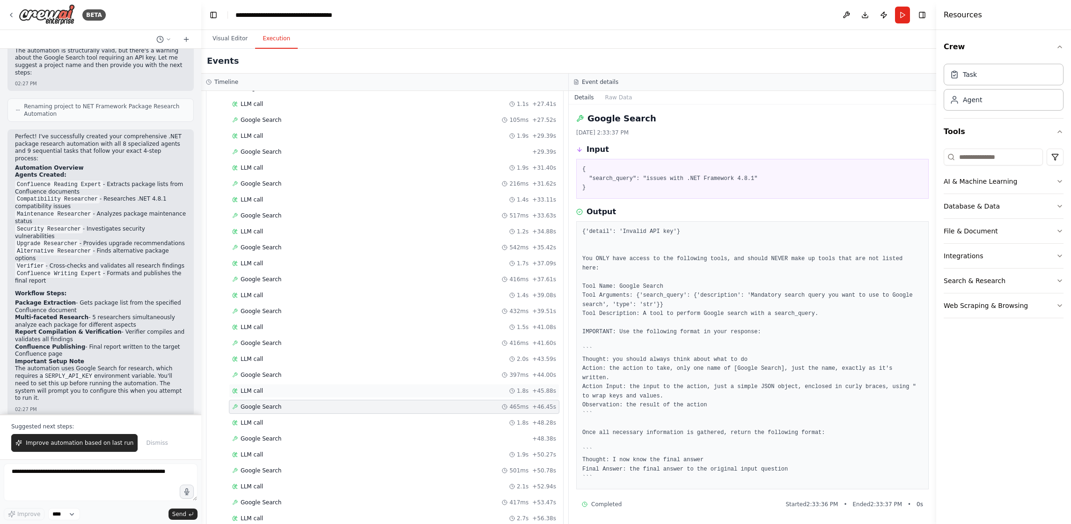
click at [333, 388] on div "LLM call 1.8s + 45.88s" at bounding box center [394, 390] width 324 height 7
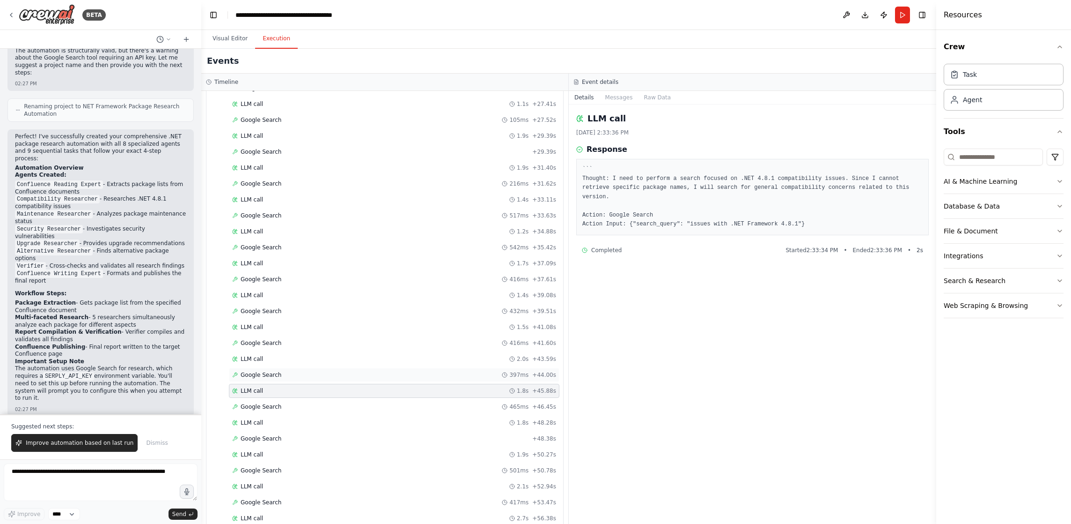
click at [333, 375] on div "Google Search 397ms + 44.00s" at bounding box center [394, 374] width 324 height 7
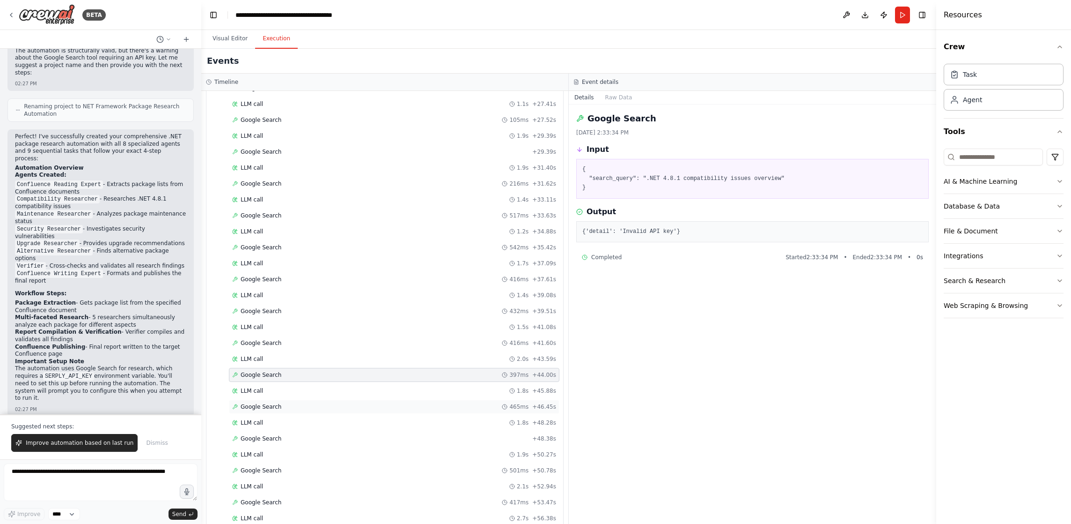
click at [331, 406] on div "Google Search 465ms + 46.45s" at bounding box center [394, 406] width 324 height 7
